Goal: Find specific page/section: Find specific page/section

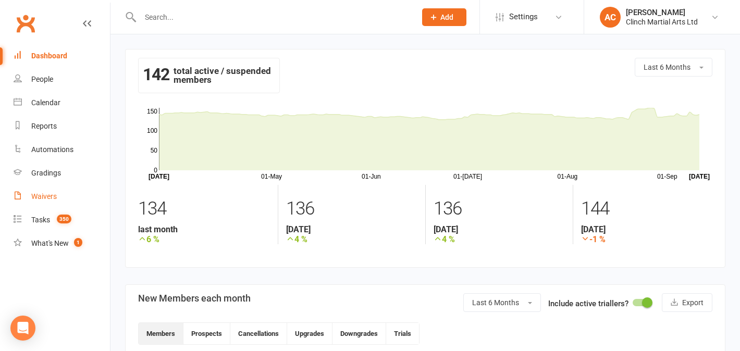
click at [60, 192] on link "Waivers" at bounding box center [62, 196] width 96 height 23
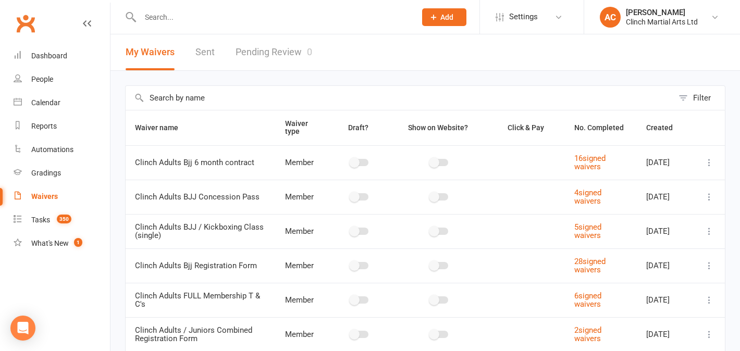
click at [225, 16] on input "text" at bounding box center [273, 17] width 272 height 15
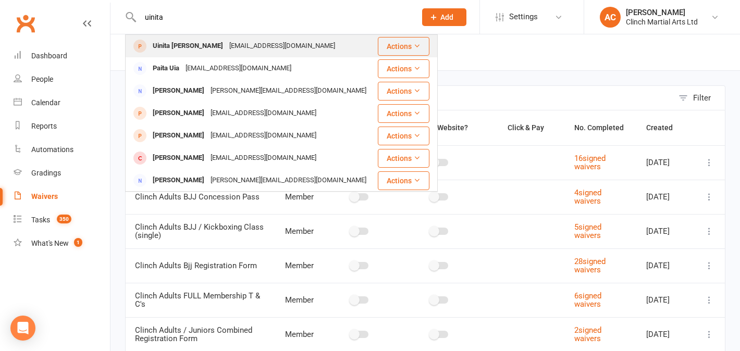
type input "uinita"
click at [235, 51] on div "[EMAIL_ADDRESS][DOMAIN_NAME]" at bounding box center [282, 46] width 112 height 15
